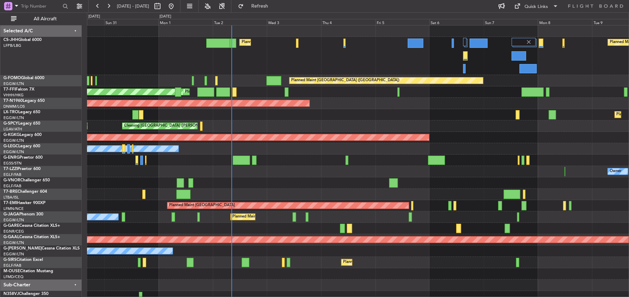
click at [258, 185] on div "Planned Maint [GEOGRAPHIC_DATA] ([GEOGRAPHIC_DATA]) Planned Maint [GEOGRAPHIC_D…" at bounding box center [358, 163] width 542 height 276
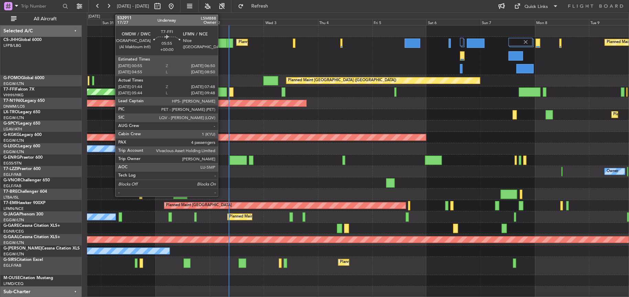
click at [221, 94] on div at bounding box center [220, 91] width 14 height 9
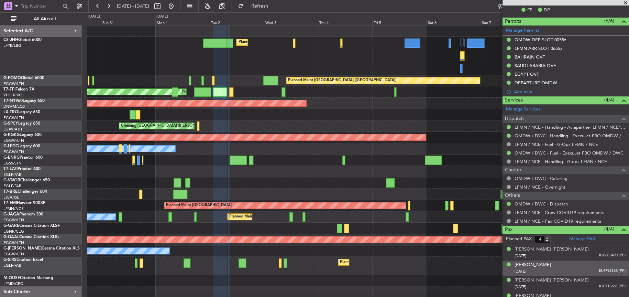
scroll to position [231, 0]
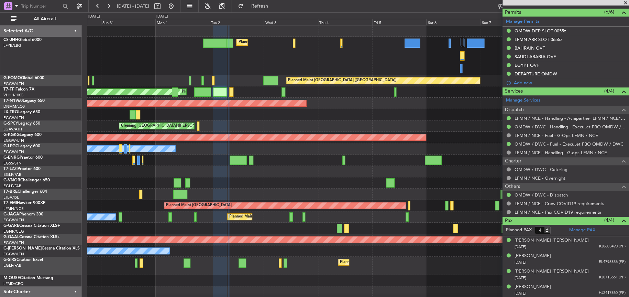
click at [234, 67] on div "Planned Maint [GEOGRAPHIC_DATA] ([GEOGRAPHIC_DATA]) Planned Maint [GEOGRAPHIC_D…" at bounding box center [358, 56] width 542 height 38
click at [241, 75] on div "Planned Maint [GEOGRAPHIC_DATA] ([GEOGRAPHIC_DATA])" at bounding box center [358, 80] width 542 height 11
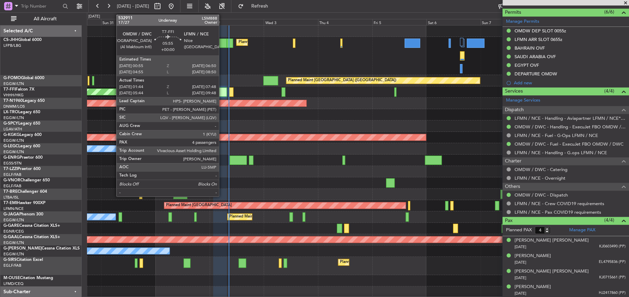
click at [222, 92] on div at bounding box center [220, 91] width 14 height 9
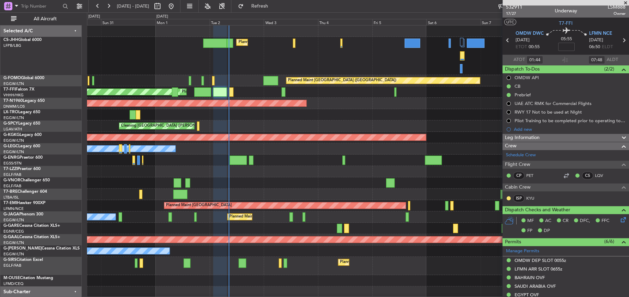
scroll to position [0, 0]
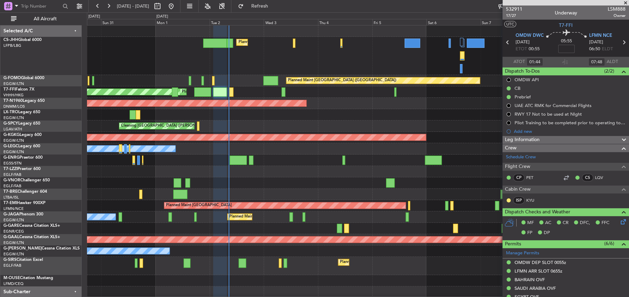
click at [378, 122] on div "Cleaning [GEOGRAPHIC_DATA] ([PERSON_NAME] Intl) Planned Maint [GEOGRAPHIC_DATA]…" at bounding box center [358, 125] width 542 height 11
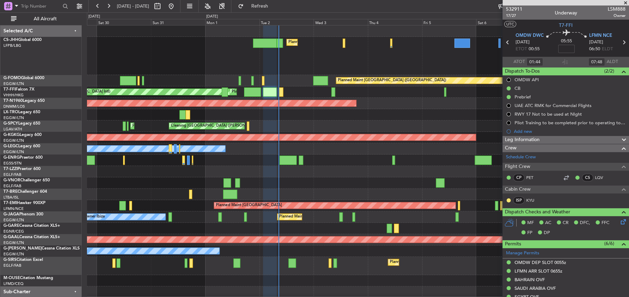
click at [196, 184] on div at bounding box center [358, 182] width 542 height 11
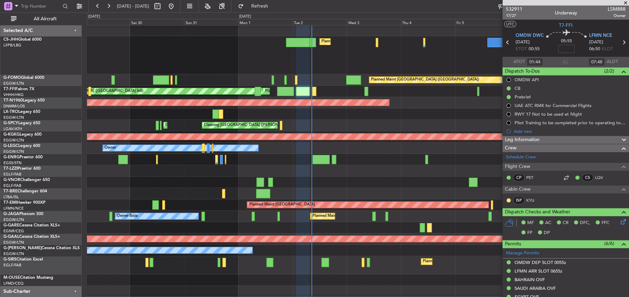
click at [375, 156] on div at bounding box center [358, 159] width 542 height 11
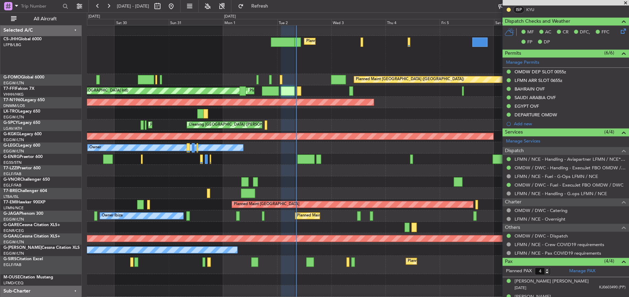
scroll to position [231, 0]
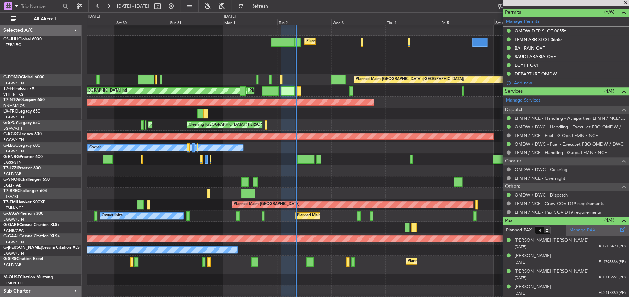
click at [589, 228] on link "Manage PAX" at bounding box center [582, 230] width 26 height 7
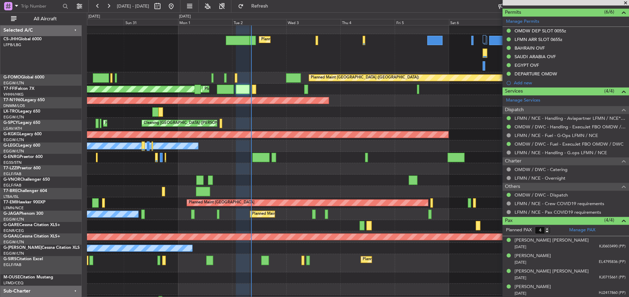
click at [252, 152] on div at bounding box center [358, 157] width 542 height 11
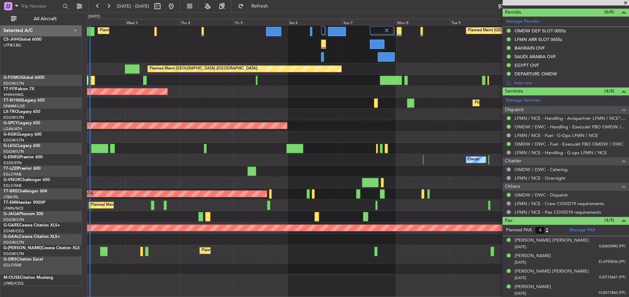
scroll to position [0, 0]
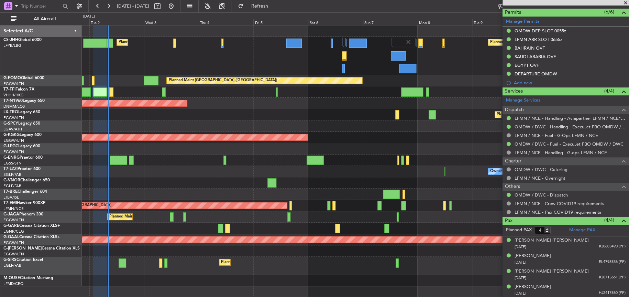
click at [337, 150] on div "Planned Maint [GEOGRAPHIC_DATA] ([GEOGRAPHIC_DATA]) Planned Maint [GEOGRAPHIC_D…" at bounding box center [355, 155] width 547 height 261
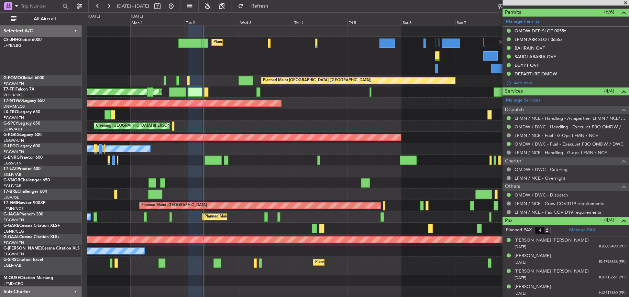
click at [236, 166] on div "Owner" at bounding box center [358, 171] width 542 height 11
click at [241, 170] on div "Owner" at bounding box center [358, 171] width 542 height 11
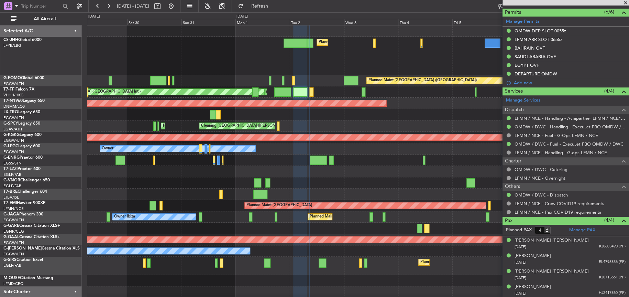
click at [418, 295] on div "Planned Maint [GEOGRAPHIC_DATA] ([GEOGRAPHIC_DATA]) Planned Maint [GEOGRAPHIC_D…" at bounding box center [358, 166] width 542 height 283
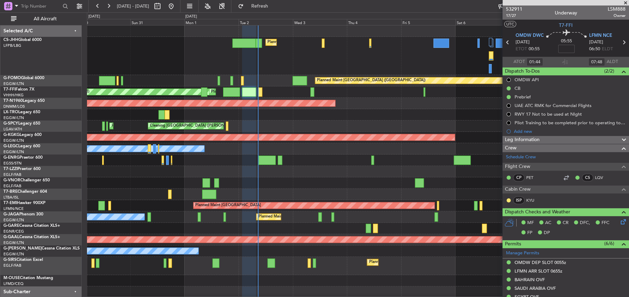
click at [294, 121] on div "Planned Maint Athens ([PERSON_NAME] Intl) Cleaning [GEOGRAPHIC_DATA] ([PERSON_N…" at bounding box center [358, 125] width 542 height 11
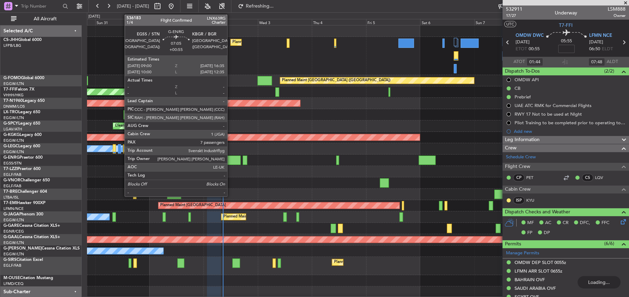
click at [230, 158] on div at bounding box center [232, 159] width 17 height 9
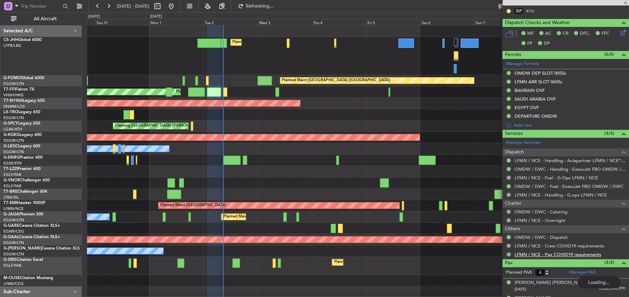
scroll to position [231, 0]
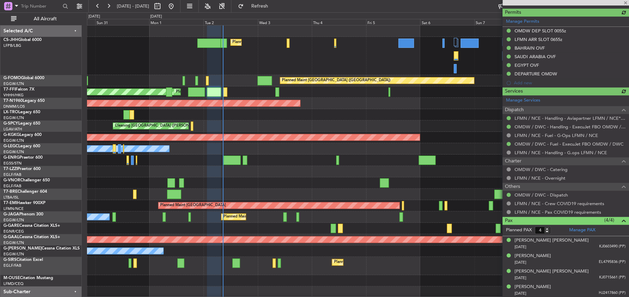
type input "+00:55"
type input "7"
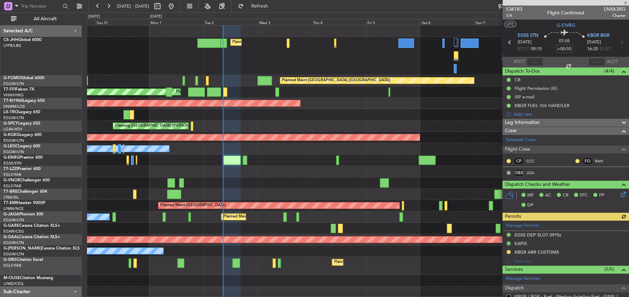
scroll to position [250, 0]
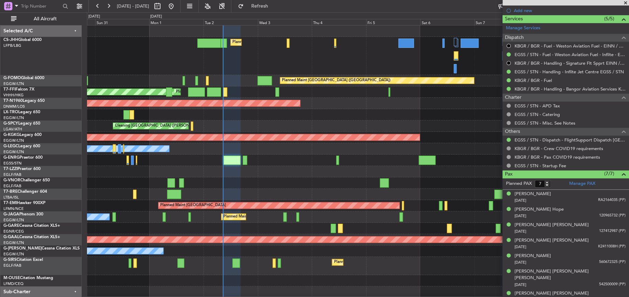
click at [299, 171] on div "Owner" at bounding box center [358, 171] width 542 height 11
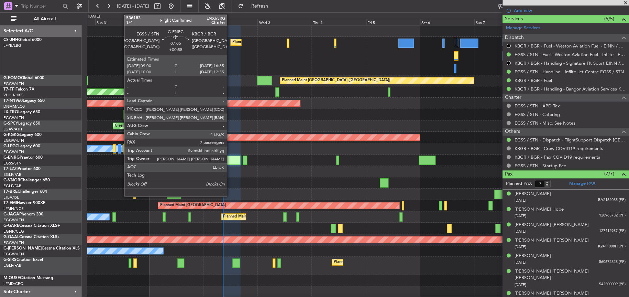
click at [230, 158] on div at bounding box center [232, 159] width 17 height 9
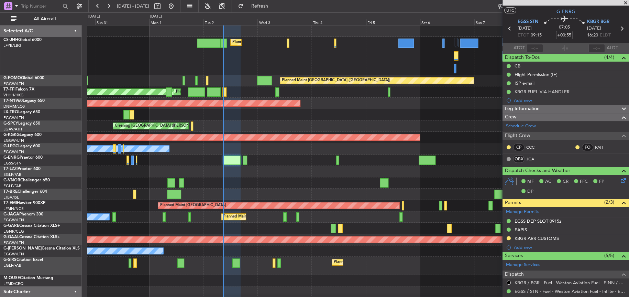
scroll to position [0, 0]
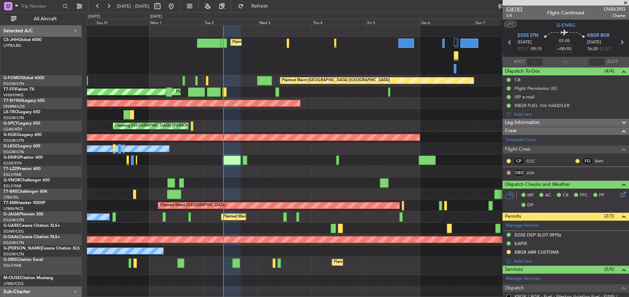
click at [512, 12] on span "536183" at bounding box center [514, 9] width 17 height 7
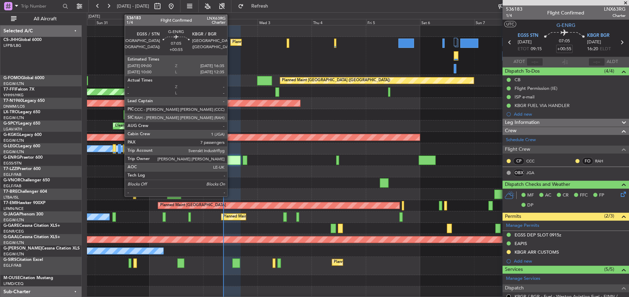
click at [230, 161] on div at bounding box center [232, 159] width 17 height 9
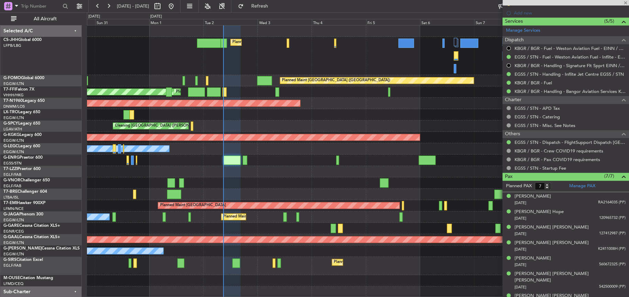
scroll to position [250, 0]
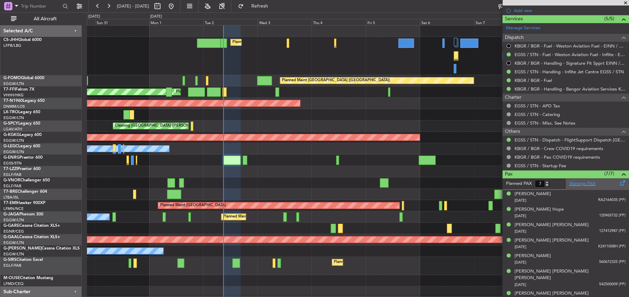
click at [589, 182] on link "Manage PAX" at bounding box center [582, 183] width 26 height 7
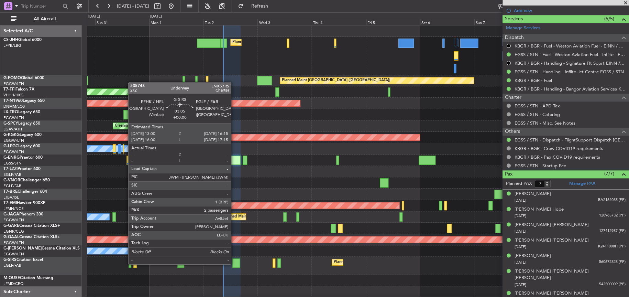
click at [234, 263] on div at bounding box center [236, 262] width 8 height 9
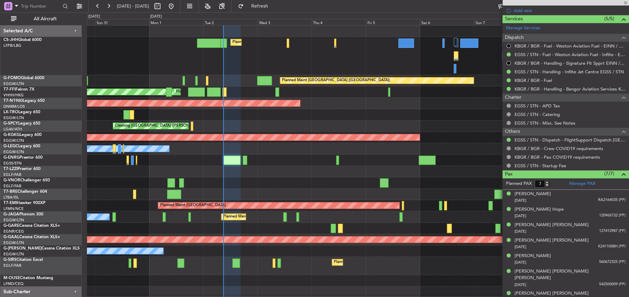
type input "2"
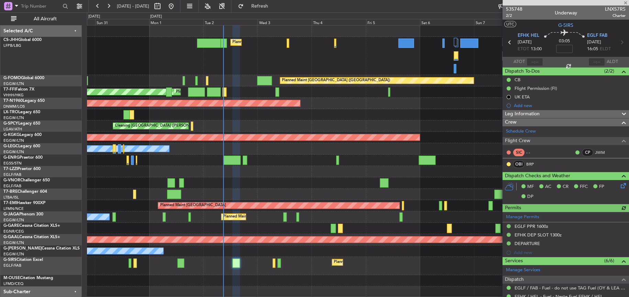
scroll to position [121, 0]
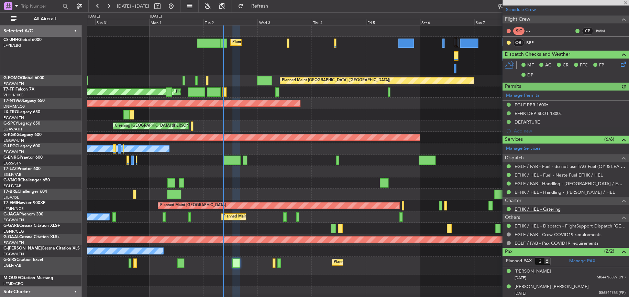
click at [550, 207] on link "EFHK / HEL - Catering" at bounding box center [538, 209] width 46 height 6
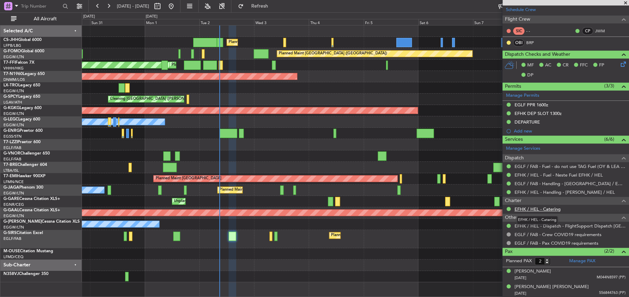
click at [527, 208] on link "EFHK / HEL - Catering" at bounding box center [538, 209] width 46 height 6
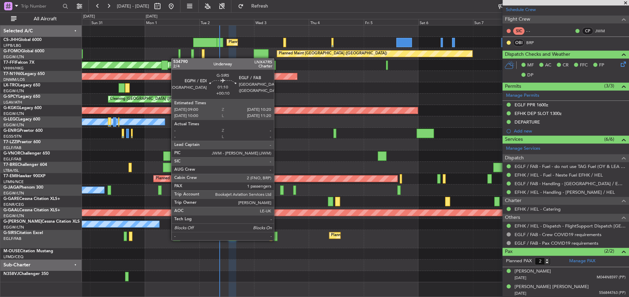
click at [277, 239] on div at bounding box center [275, 235] width 3 height 9
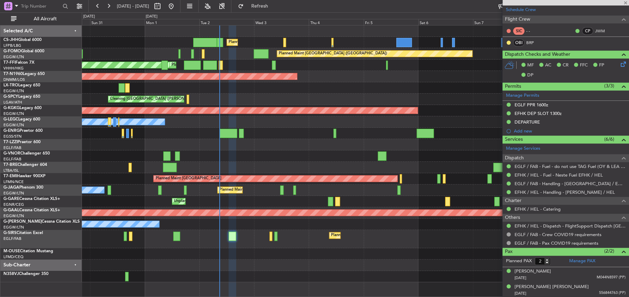
type input "+00:10"
type input "1"
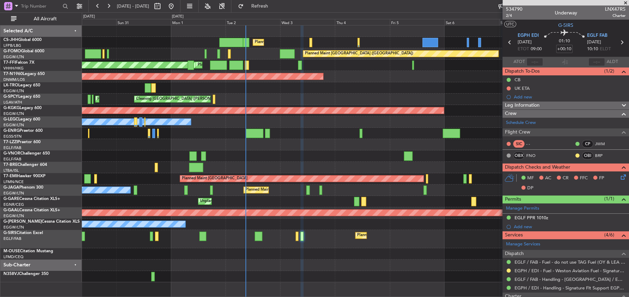
click at [199, 155] on div at bounding box center [355, 155] width 547 height 11
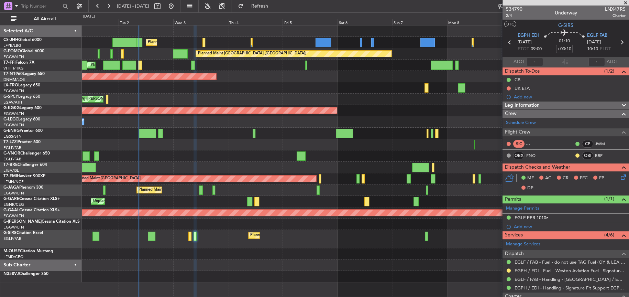
click at [259, 131] on div "Planned Maint [GEOGRAPHIC_DATA] ([GEOGRAPHIC_DATA]) Planned Maint [GEOGRAPHIC_D…" at bounding box center [355, 153] width 547 height 257
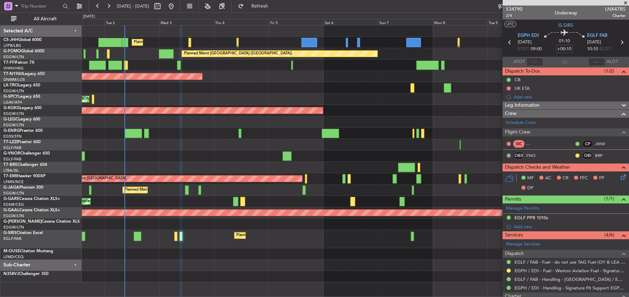
click at [289, 218] on div "Planned Maint [GEOGRAPHIC_DATA] ([GEOGRAPHIC_DATA]) Planned Maint [GEOGRAPHIC_D…" at bounding box center [355, 153] width 547 height 257
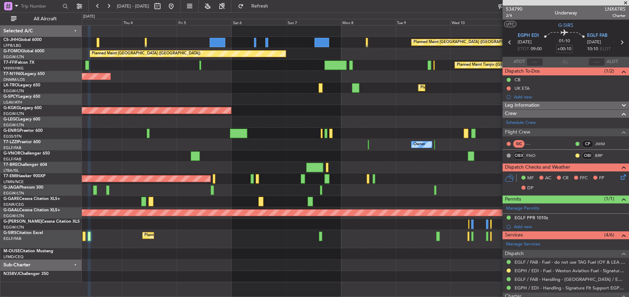
click at [213, 272] on div at bounding box center [355, 276] width 547 height 11
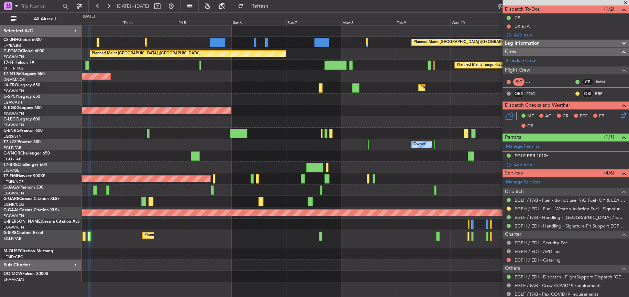
scroll to position [97, 0]
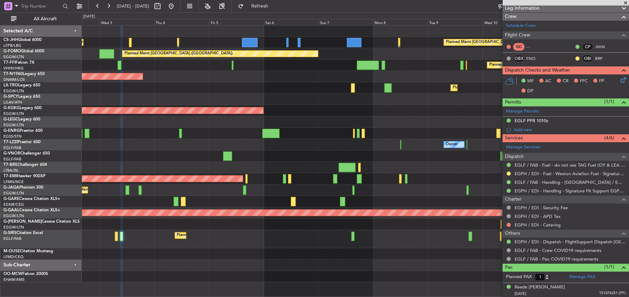
click at [300, 143] on div "Owner" at bounding box center [355, 144] width 547 height 11
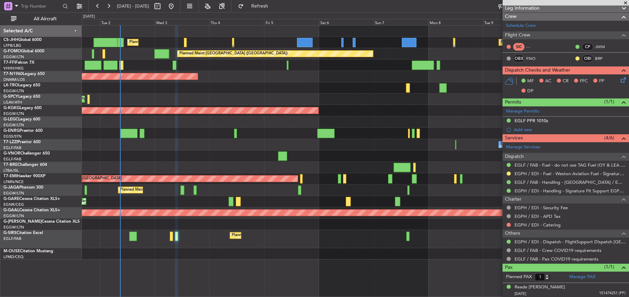
click at [292, 282] on div "Planned Maint [GEOGRAPHIC_DATA] ([GEOGRAPHIC_DATA]) Planned Maint [GEOGRAPHIC_D…" at bounding box center [355, 161] width 547 height 272
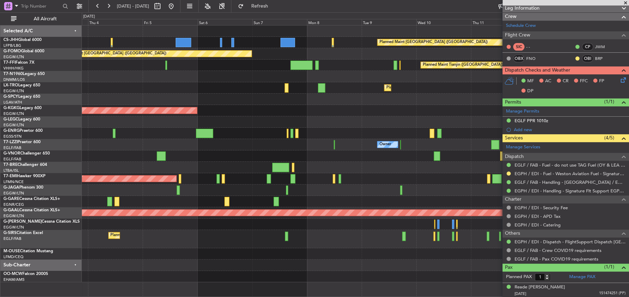
click at [629, 64] on html "[DATE] - [DATE] Refresh Quick Links All Aircraft Planned Maint [GEOGRAPHIC_DATA…" at bounding box center [314, 148] width 629 height 297
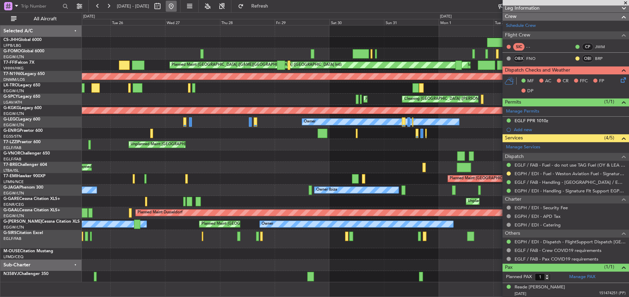
click at [177, 5] on button at bounding box center [171, 6] width 11 height 11
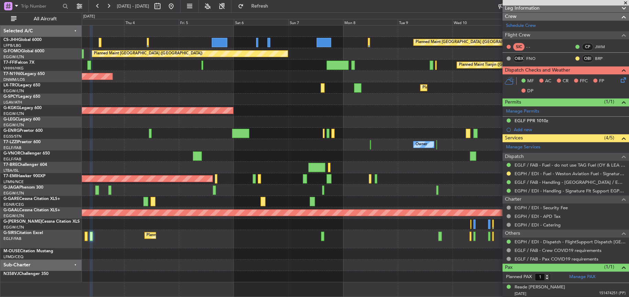
click at [199, 146] on div "Owner" at bounding box center [355, 144] width 547 height 11
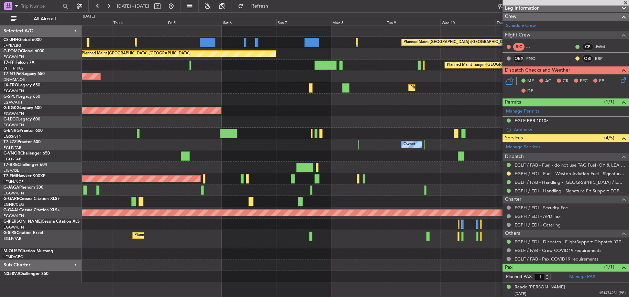
click at [260, 250] on div "Planned Maint [GEOGRAPHIC_DATA] ([GEOGRAPHIC_DATA]) Planned Maint [GEOGRAPHIC_D…" at bounding box center [355, 153] width 547 height 257
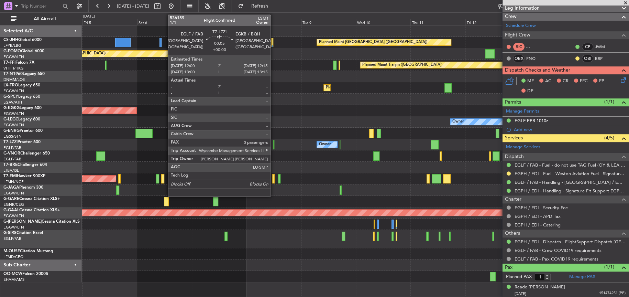
click at [274, 147] on div at bounding box center [273, 144] width 1 height 9
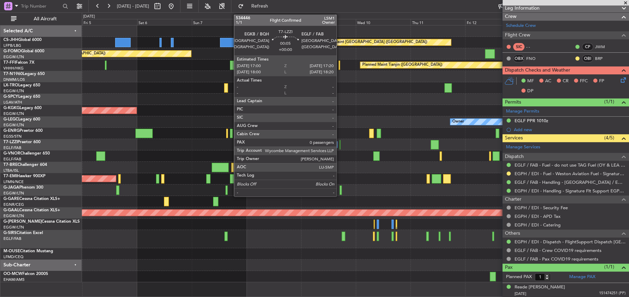
click at [340, 144] on div at bounding box center [340, 144] width 1 height 9
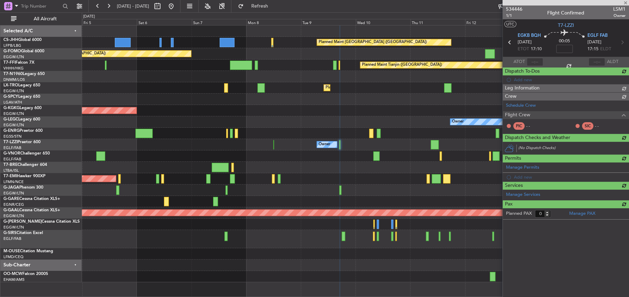
scroll to position [0, 0]
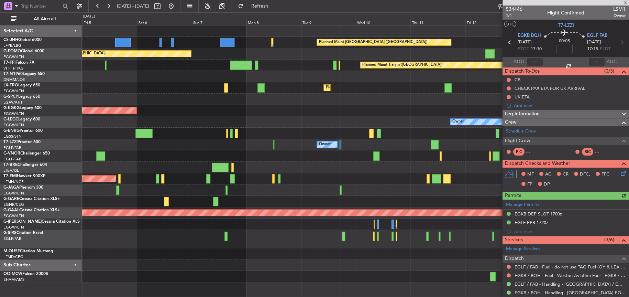
click at [340, 148] on div "Owner" at bounding box center [355, 144] width 547 height 11
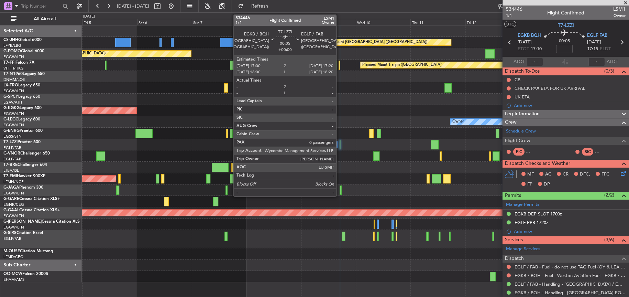
click at [340, 146] on div at bounding box center [340, 144] width 1 height 9
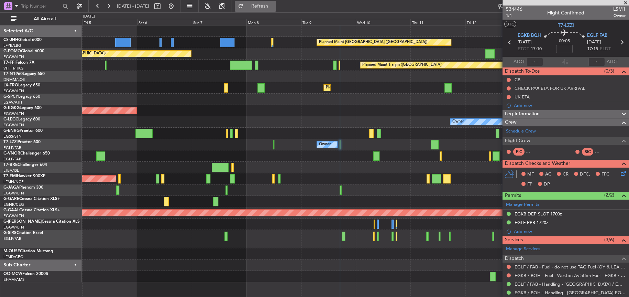
click at [274, 4] on span "Refresh" at bounding box center [259, 6] width 29 height 5
click at [324, 95] on div at bounding box center [355, 99] width 547 height 11
click at [177, 6] on button at bounding box center [171, 6] width 11 height 11
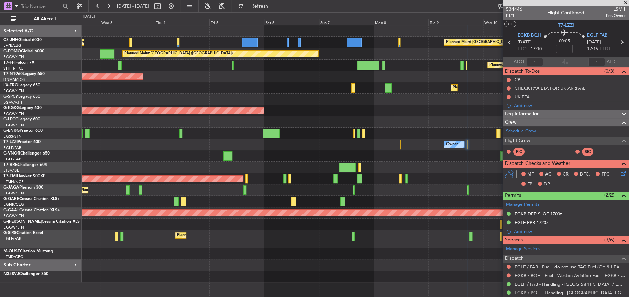
click at [144, 223] on div "Planned Maint [GEOGRAPHIC_DATA] ([GEOGRAPHIC_DATA]) Planned Maint [GEOGRAPHIC_D…" at bounding box center [355, 153] width 547 height 257
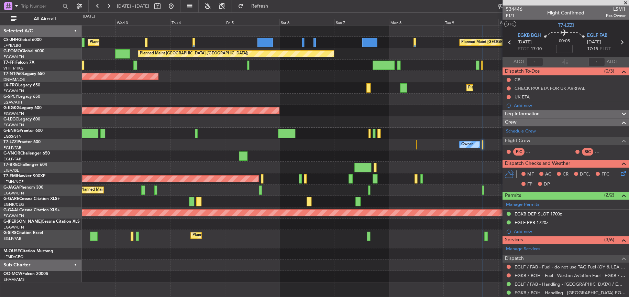
click at [174, 127] on div "Planned Maint [GEOGRAPHIC_DATA] ([GEOGRAPHIC_DATA]) Planned Maint [GEOGRAPHIC_D…" at bounding box center [355, 153] width 547 height 257
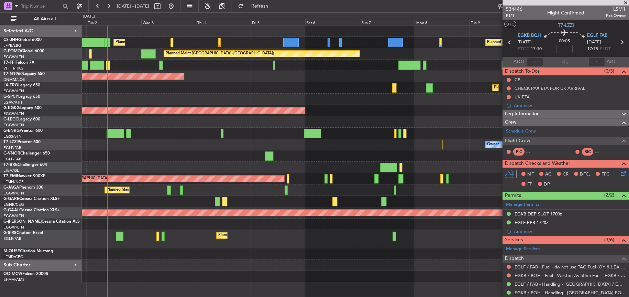
click at [225, 133] on div at bounding box center [355, 133] width 547 height 11
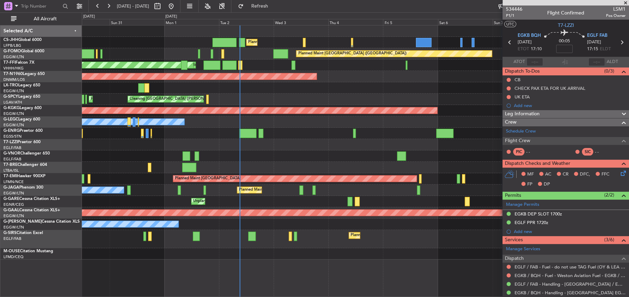
click at [474, 143] on div "Planned Maint [GEOGRAPHIC_DATA] ([GEOGRAPHIC_DATA]) Planned Maint [GEOGRAPHIC_D…" at bounding box center [355, 142] width 547 height 234
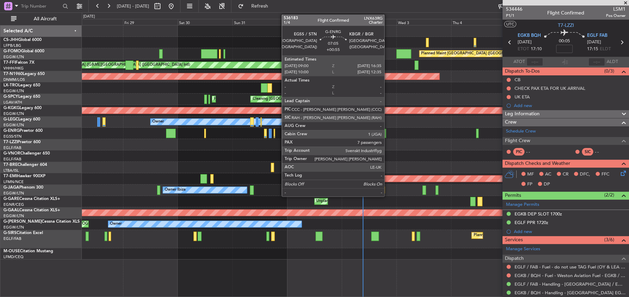
click at [334, 140] on div "Planned Maint [GEOGRAPHIC_DATA] ([GEOGRAPHIC_DATA]) Planned Maint [GEOGRAPHIC_D…" at bounding box center [355, 142] width 547 height 234
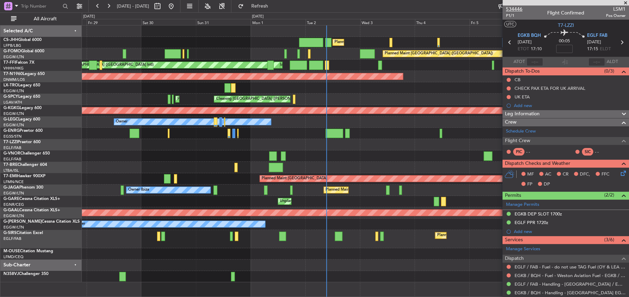
click at [518, 9] on span "534446" at bounding box center [514, 9] width 17 height 7
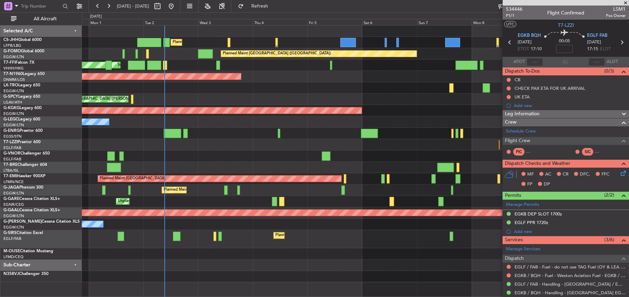
click at [191, 281] on div at bounding box center [355, 276] width 547 height 11
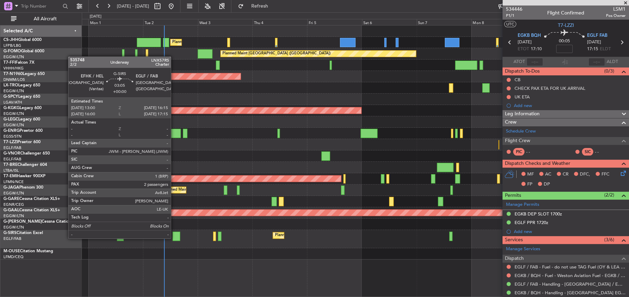
click at [174, 237] on div at bounding box center [177, 235] width 8 height 9
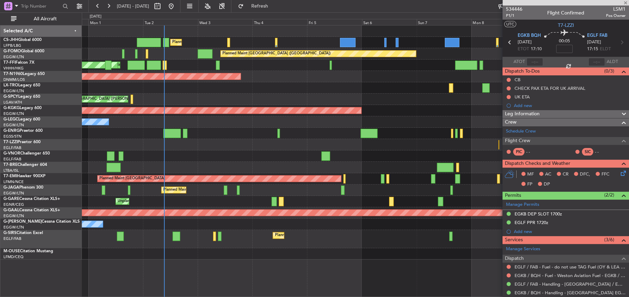
type input "2"
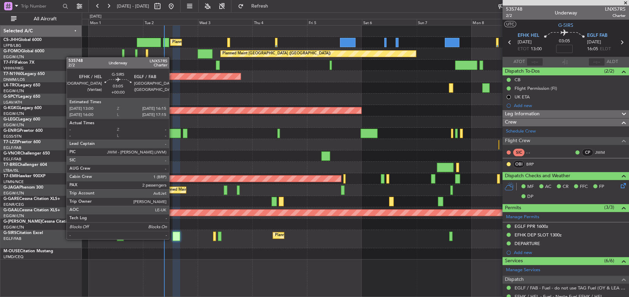
click at [173, 238] on div at bounding box center [177, 235] width 8 height 9
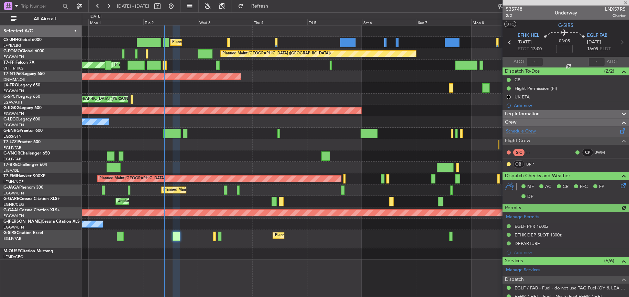
click at [524, 131] on link "Schedule Crew" at bounding box center [521, 131] width 30 height 7
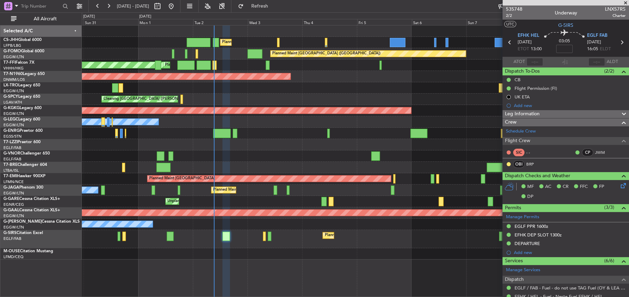
click at [295, 166] on div "Planned Maint [GEOGRAPHIC_DATA] ([GEOGRAPHIC_DATA]) Planned Maint [GEOGRAPHIC_D…" at bounding box center [355, 142] width 547 height 234
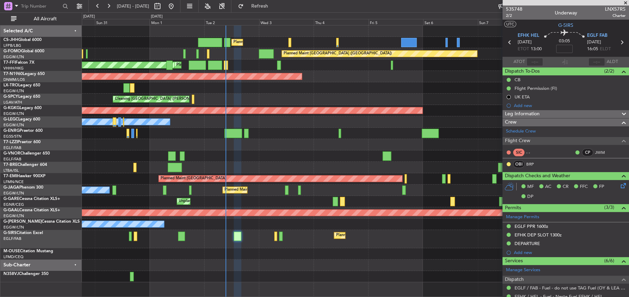
click at [342, 82] on div "Planned Maint Dusseldorf" at bounding box center [355, 87] width 547 height 11
click at [364, 90] on div "Planned Maint Dusseldorf" at bounding box center [355, 87] width 547 height 11
click at [344, 145] on div "Owner" at bounding box center [355, 144] width 547 height 11
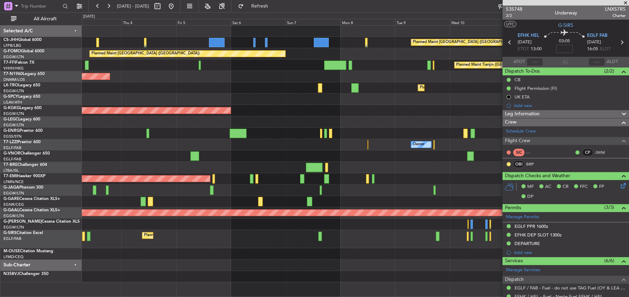
click at [147, 98] on div "Cleaning [GEOGRAPHIC_DATA] ([PERSON_NAME] Intl)" at bounding box center [355, 99] width 547 height 11
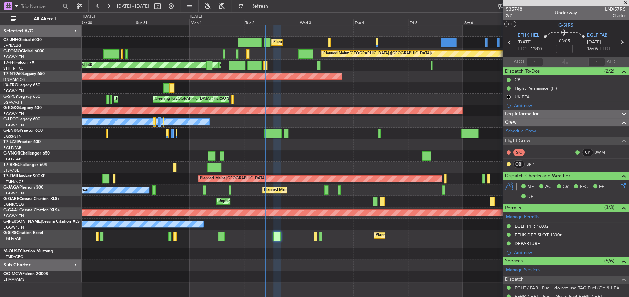
click at [459, 152] on div at bounding box center [355, 155] width 547 height 11
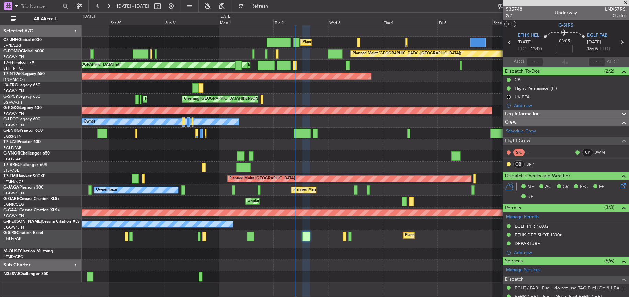
click at [274, 165] on div at bounding box center [355, 167] width 547 height 11
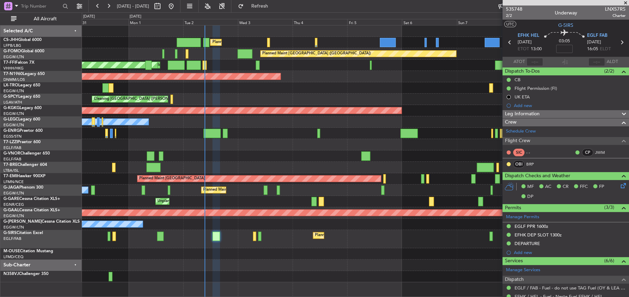
click at [302, 164] on div at bounding box center [355, 167] width 547 height 11
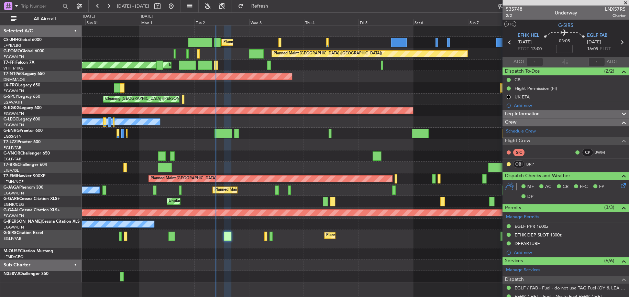
click at [278, 164] on div at bounding box center [355, 167] width 547 height 11
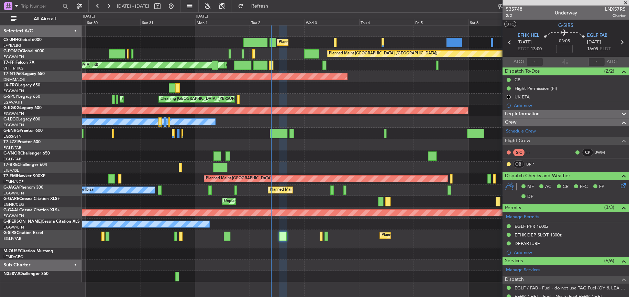
click at [318, 150] on div "Planned Maint [GEOGRAPHIC_DATA] ([GEOGRAPHIC_DATA]) Planned Maint [GEOGRAPHIC_D…" at bounding box center [355, 153] width 547 height 257
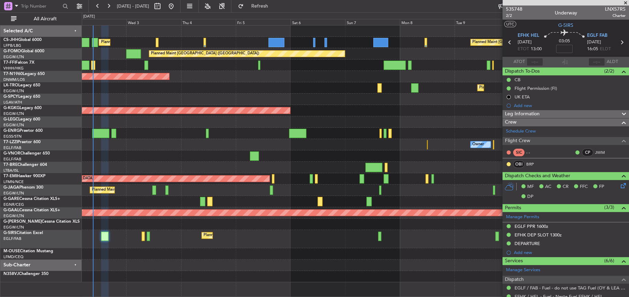
click at [137, 170] on div "Planned Maint [GEOGRAPHIC_DATA] ([GEOGRAPHIC_DATA]) Planned Maint [GEOGRAPHIC_D…" at bounding box center [355, 153] width 547 height 257
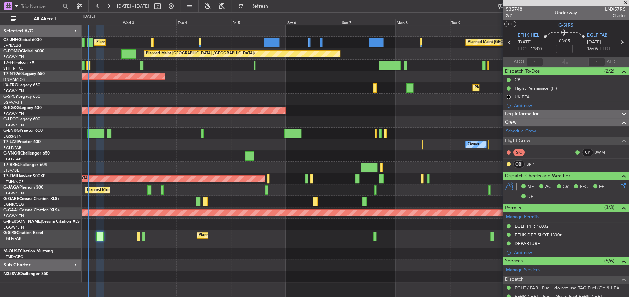
click at [234, 161] on div "Planned Maint [GEOGRAPHIC_DATA] ([GEOGRAPHIC_DATA]) Planned Maint [GEOGRAPHIC_D…" at bounding box center [355, 153] width 547 height 257
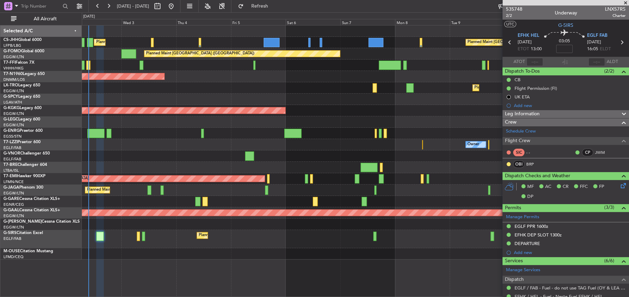
click at [218, 135] on div "Planned Maint [GEOGRAPHIC_DATA] ([GEOGRAPHIC_DATA]) Planned Maint [GEOGRAPHIC_D…" at bounding box center [355, 142] width 547 height 234
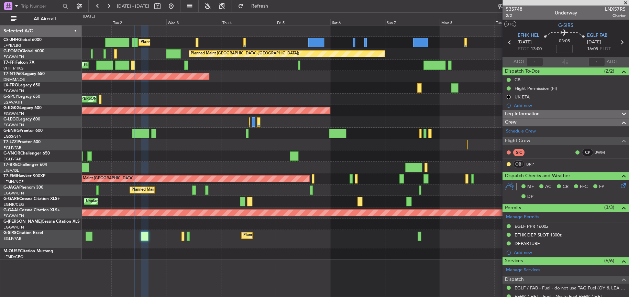
click at [384, 263] on div "Planned Maint [GEOGRAPHIC_DATA] ([GEOGRAPHIC_DATA]) Planned Maint [GEOGRAPHIC_D…" at bounding box center [355, 161] width 547 height 272
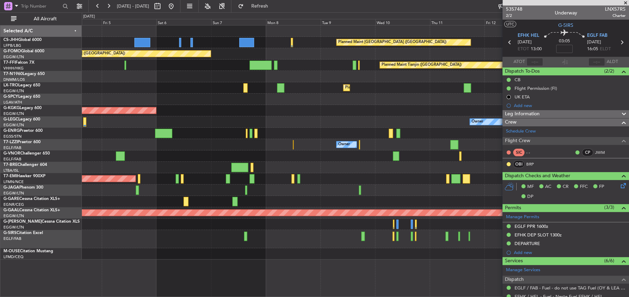
click at [222, 226] on div "Planned Maint [GEOGRAPHIC_DATA] ([GEOGRAPHIC_DATA]) Planned Maint [GEOGRAPHIC_D…" at bounding box center [355, 142] width 547 height 234
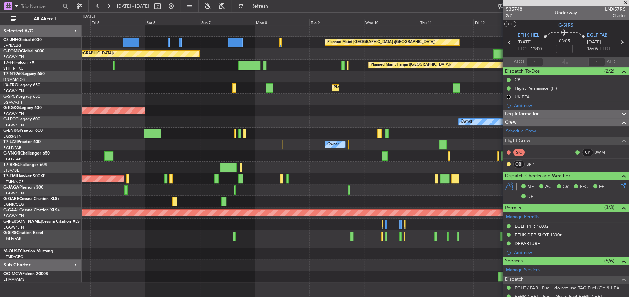
click at [514, 9] on span "535748" at bounding box center [514, 9] width 17 height 7
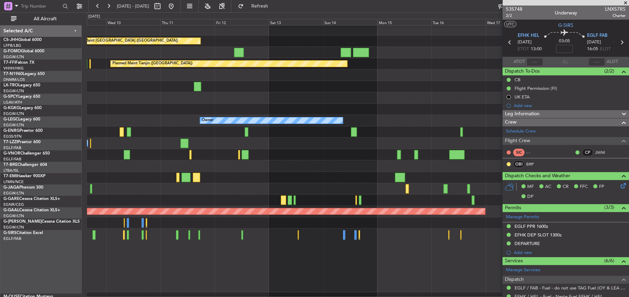
scroll to position [1, 0]
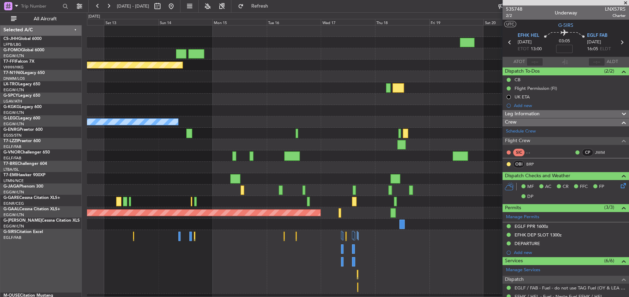
click at [188, 164] on div at bounding box center [358, 167] width 542 height 11
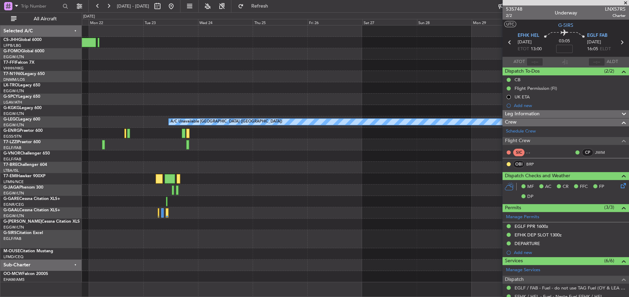
click at [59, 167] on div "A/C Unavailable London (Luton) Selected A/C CS-JHH Global 6000 LFPB/LBG Paris (…" at bounding box center [314, 154] width 629 height 284
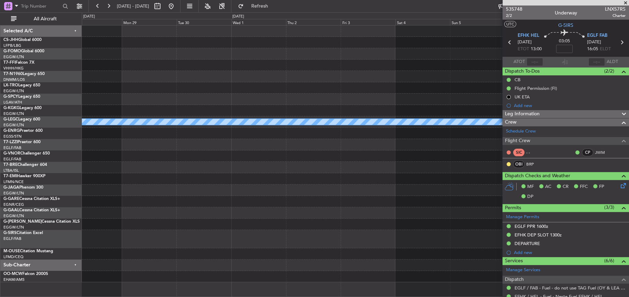
click at [151, 148] on div at bounding box center [355, 144] width 547 height 11
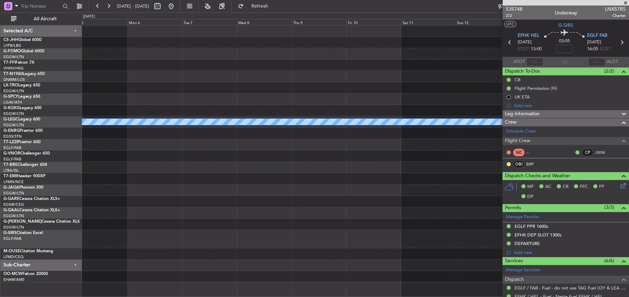
click at [537, 161] on fb-app "04 Sep 2025 - 14 Sep 2025 Refresh Quick Links All Aircraft A/C Unavailable Lond…" at bounding box center [314, 151] width 629 height 292
click at [501, 192] on div at bounding box center [355, 189] width 547 height 11
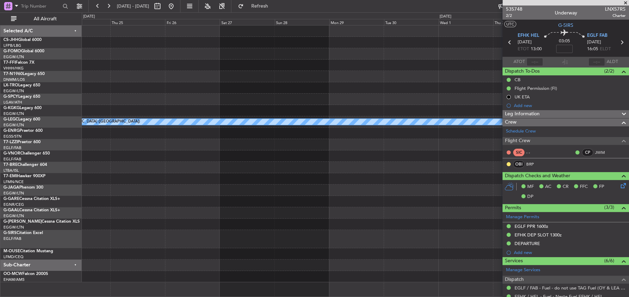
click at [519, 202] on fb-app "04 Sep 2025 - 14 Sep 2025 Refresh Quick Links All Aircraft A/C Unavailable Lond…" at bounding box center [314, 151] width 629 height 292
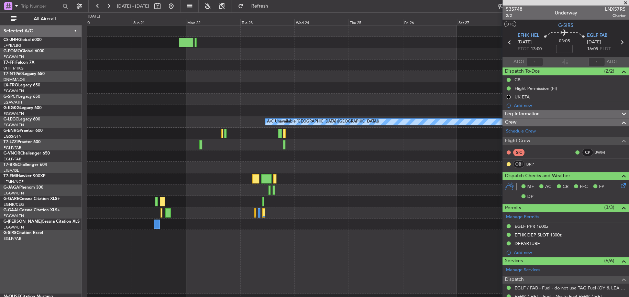
click at [477, 185] on div at bounding box center [358, 189] width 542 height 11
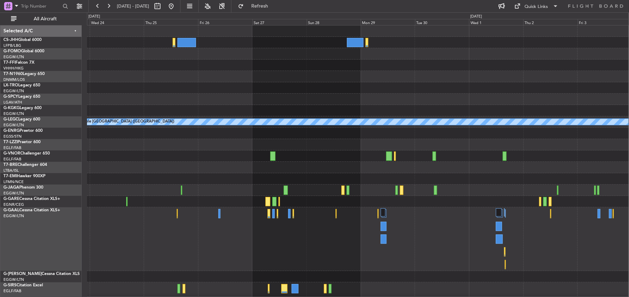
click at [191, 137] on div "A/C Unavailable London (Luton)" at bounding box center [358, 168] width 542 height 286
click at [253, 50] on div at bounding box center [358, 53] width 542 height 11
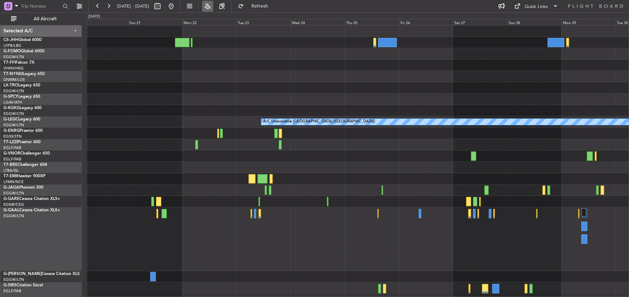
click at [213, 8] on button at bounding box center [207, 6] width 11 height 11
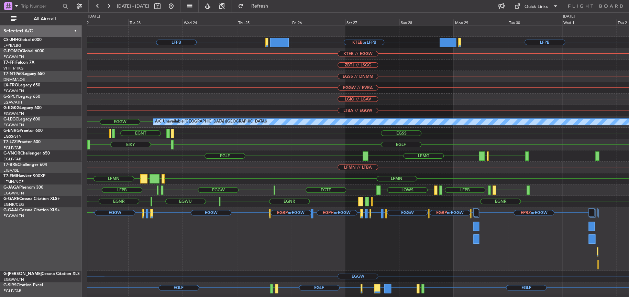
click at [220, 93] on div "EGGW // EVRA" at bounding box center [358, 87] width 542 height 11
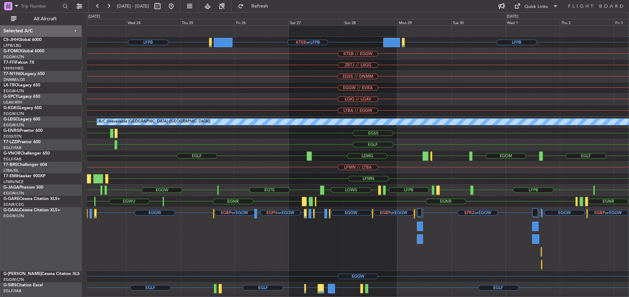
click at [539, 82] on div "EGGW // EVRA" at bounding box center [358, 87] width 542 height 11
click at [177, 8] on button at bounding box center [171, 6] width 11 height 11
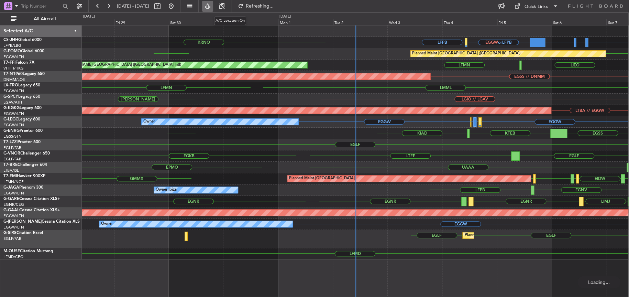
click at [213, 6] on button at bounding box center [207, 6] width 11 height 11
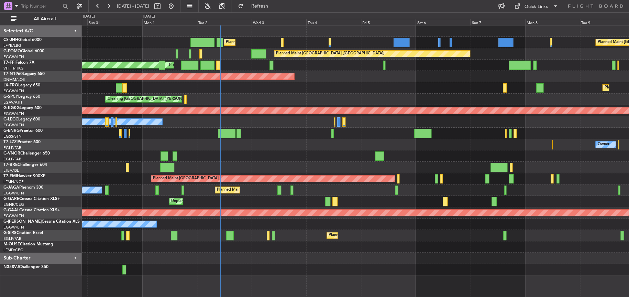
click at [322, 200] on div "Planned Maint London (Luton) Planned Maint Paris (Le Bourget) Planned Maint Lon…" at bounding box center [355, 150] width 547 height 250
